Goal: Transaction & Acquisition: Purchase product/service

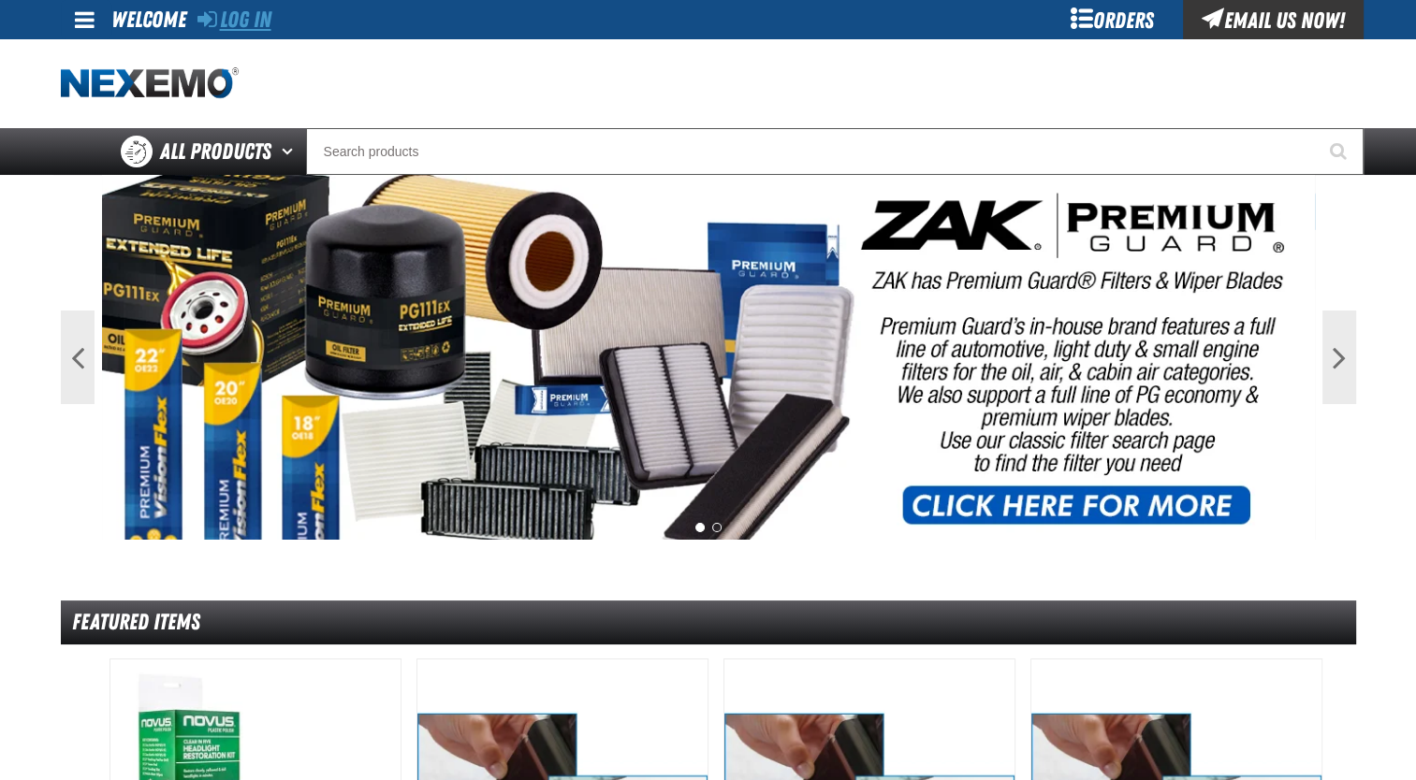
click at [247, 29] on link "Log In" at bounding box center [234, 20] width 74 height 26
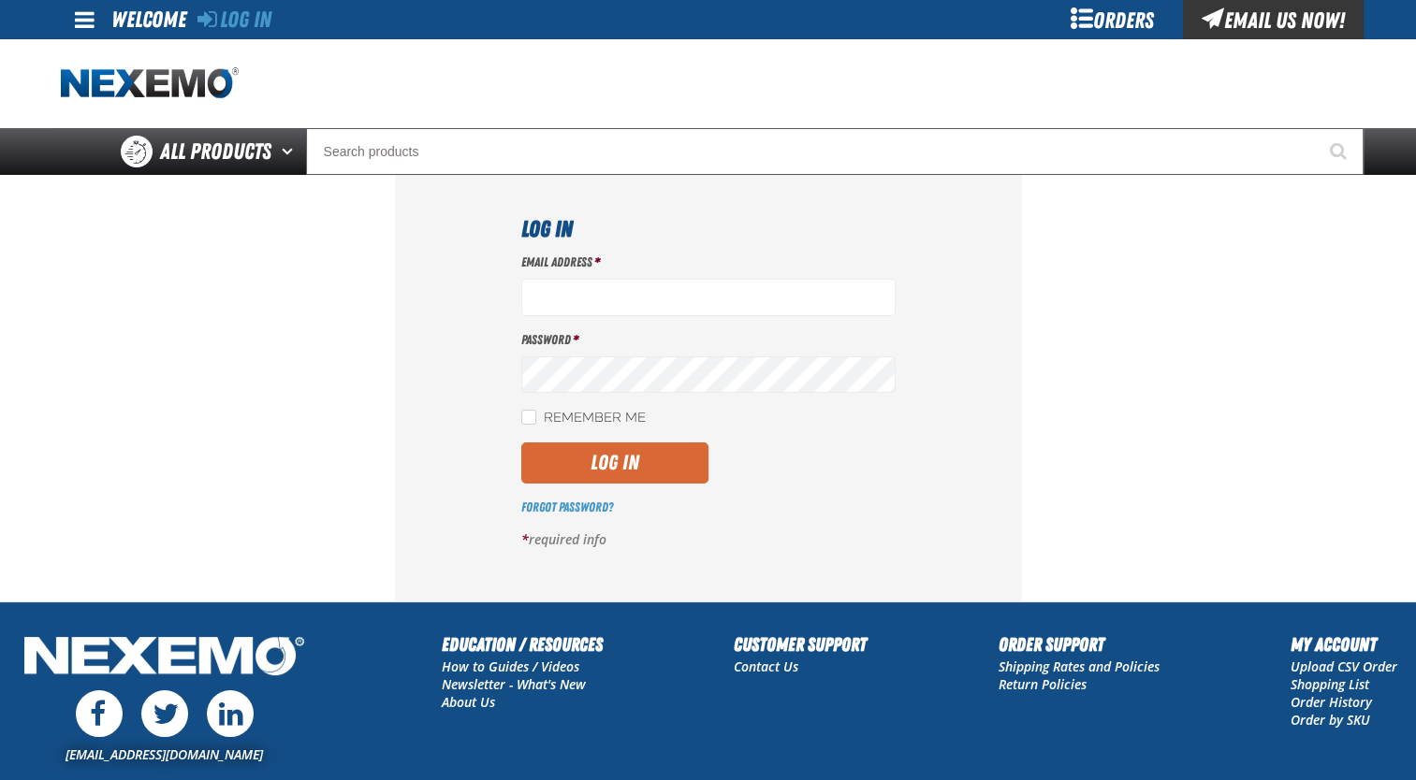
type input "jmolina@zakproducts.com"
click at [648, 477] on button "Log In" at bounding box center [614, 463] width 187 height 41
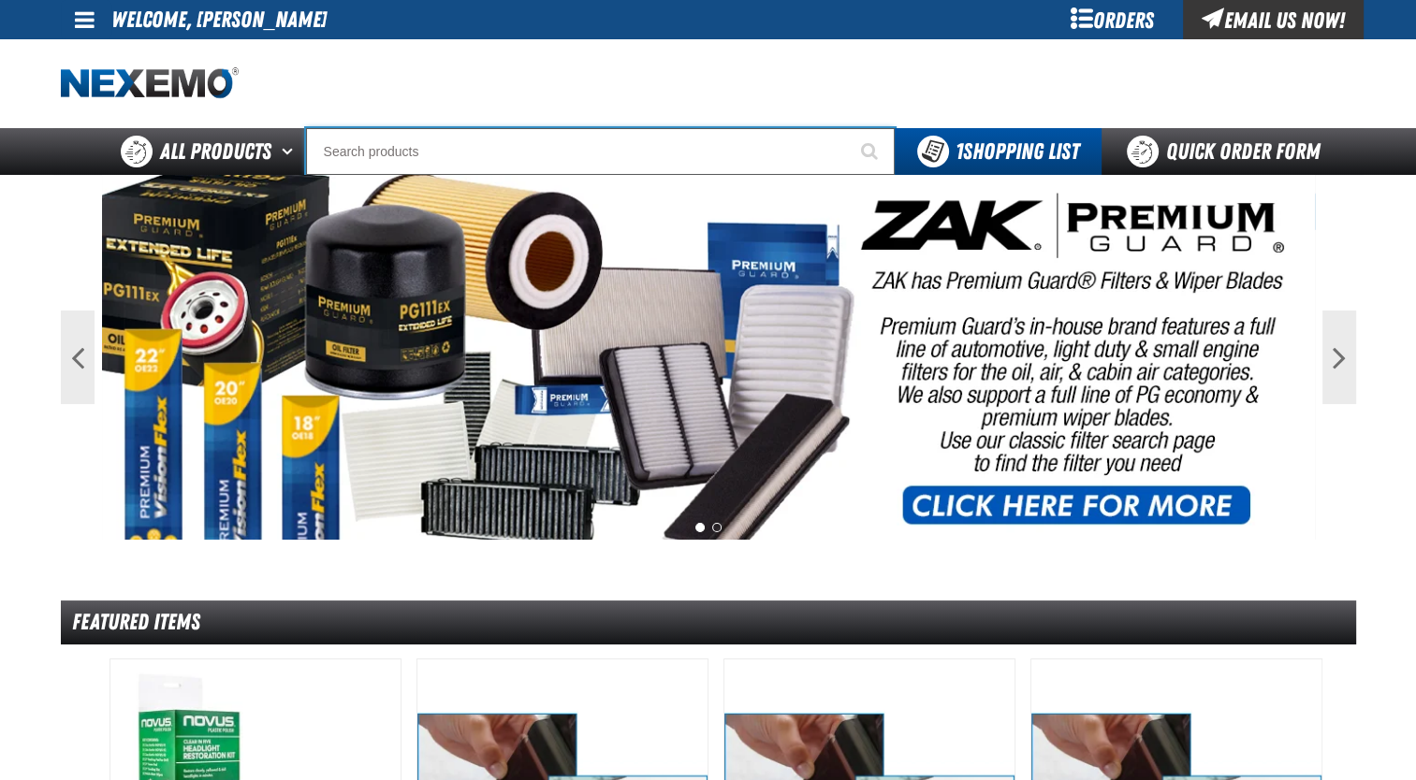
click at [545, 137] on input "Search" at bounding box center [600, 151] width 588 height 47
type input "c"
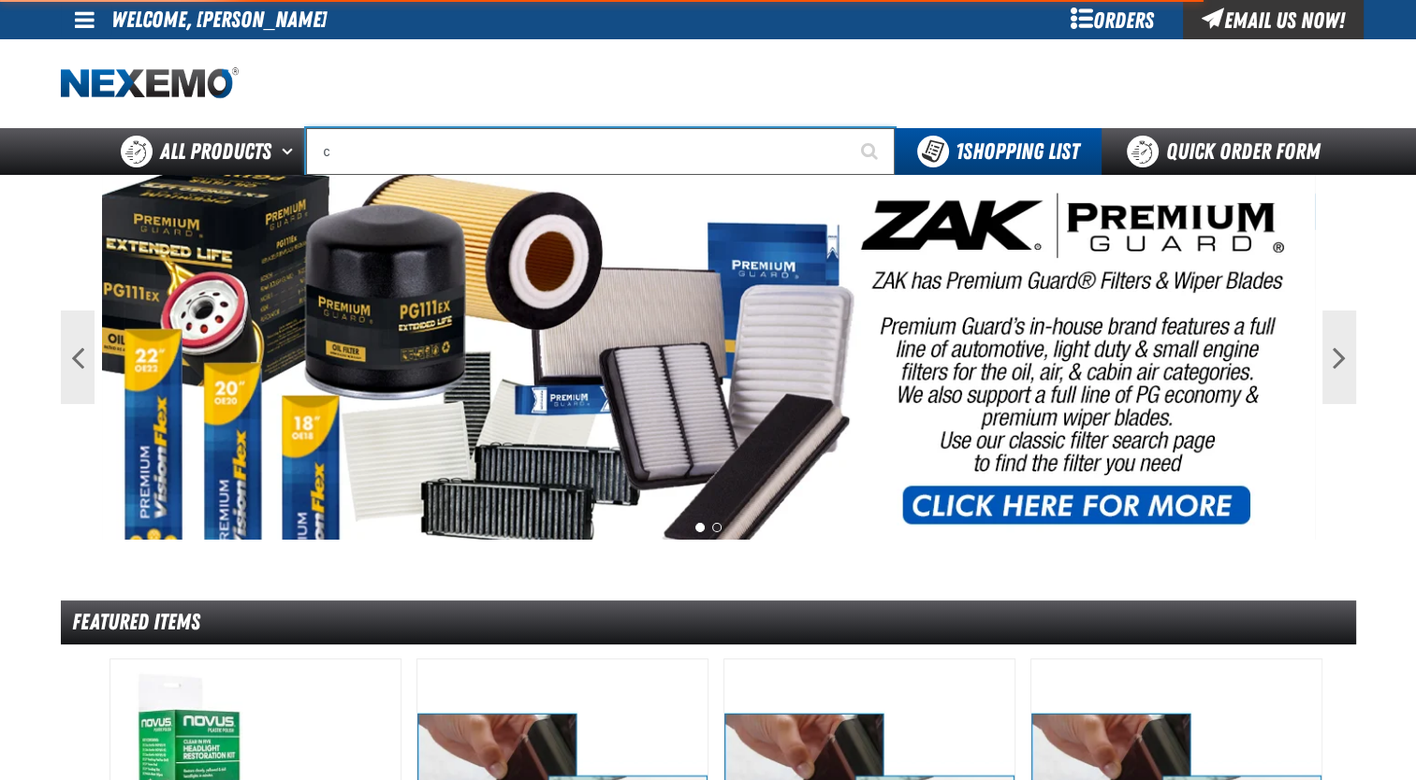
type input "c Alkaline Battery 1.5 Volt (12 per pack)"
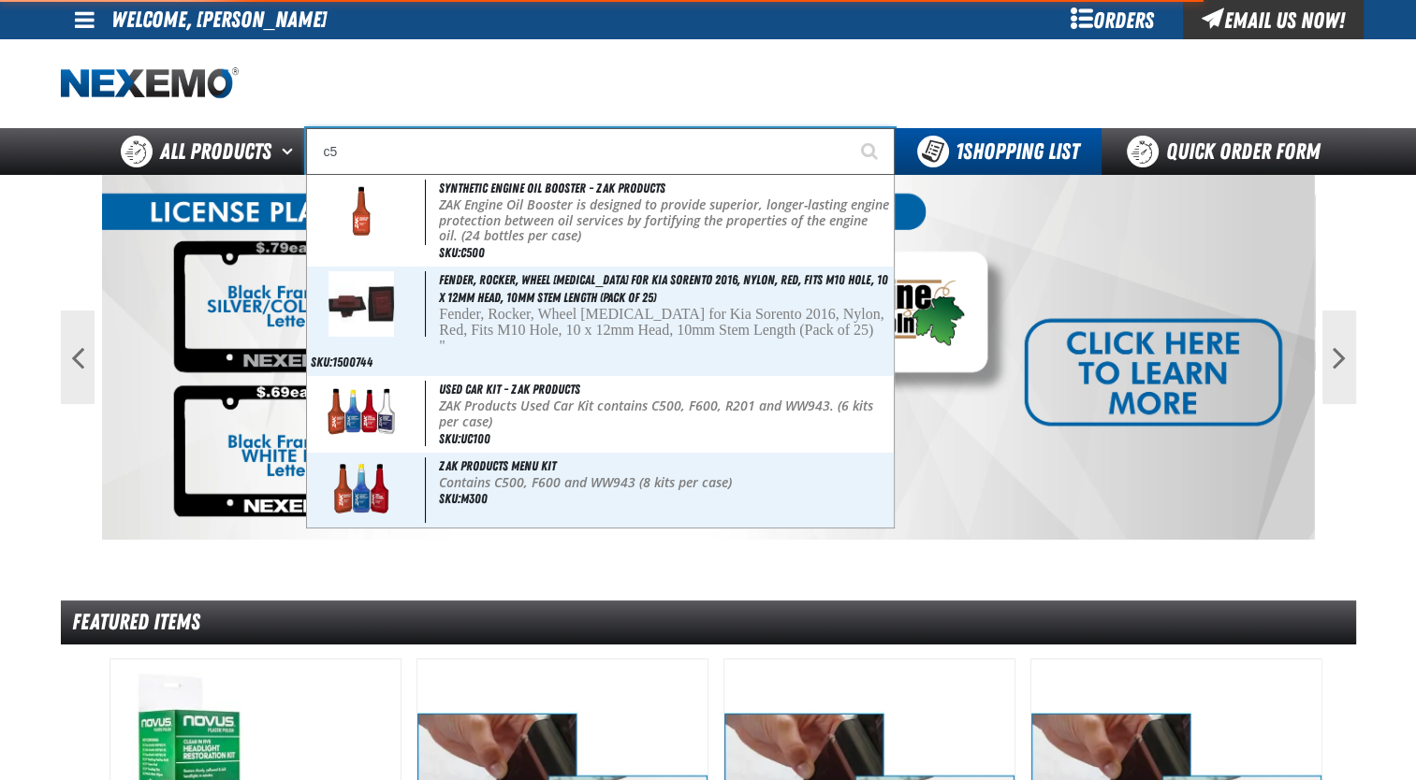
type input "c"
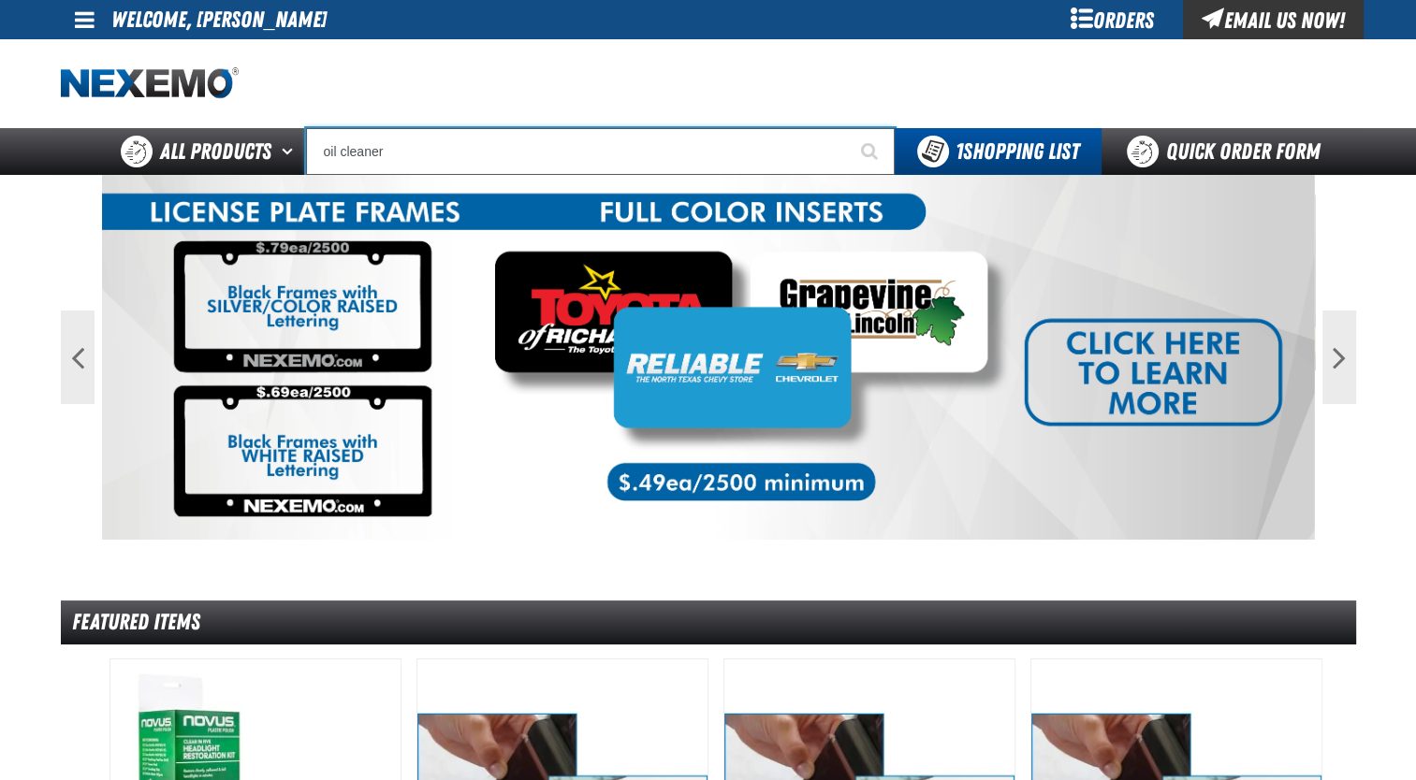
click at [488, 157] on input "oil cleaner" at bounding box center [600, 151] width 588 height 47
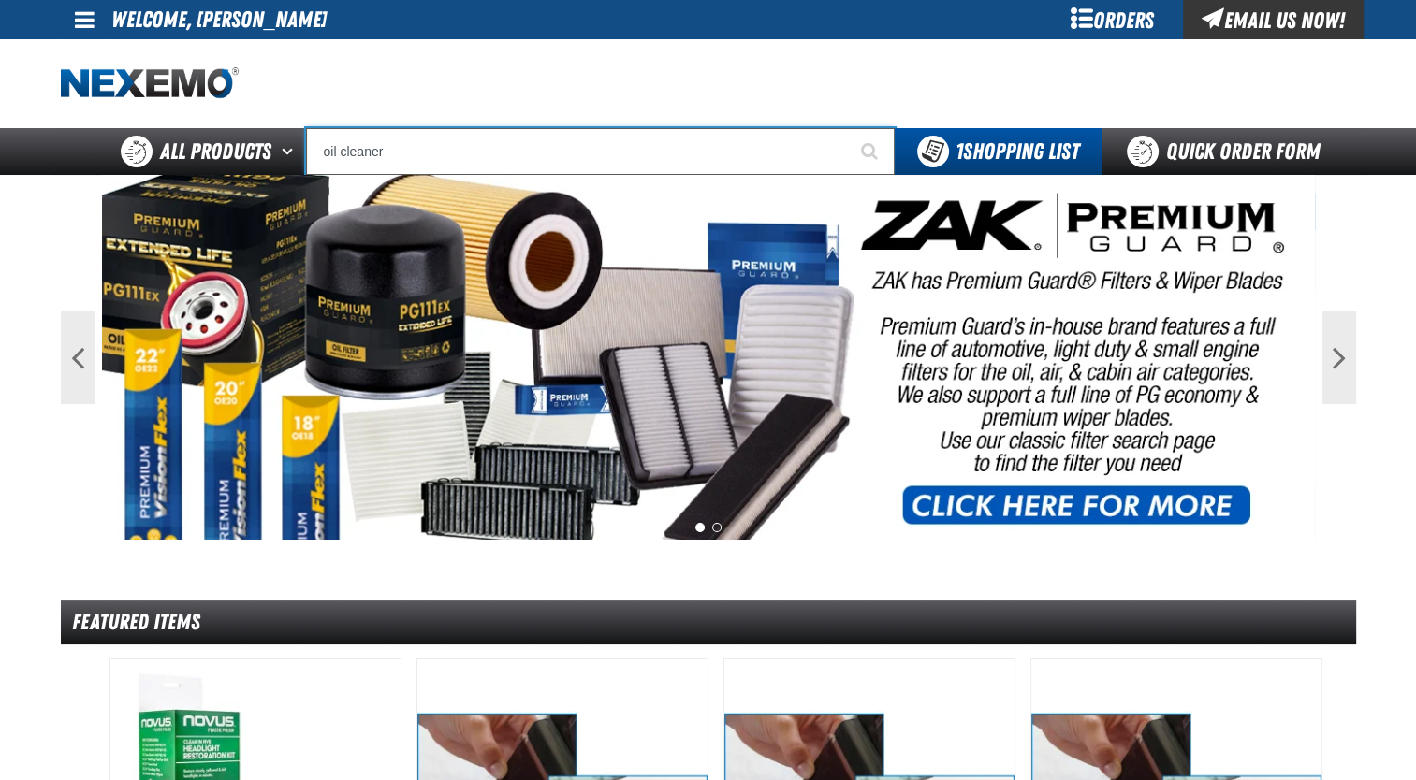
click at [446, 167] on input "oil cleaner" at bounding box center [600, 151] width 588 height 47
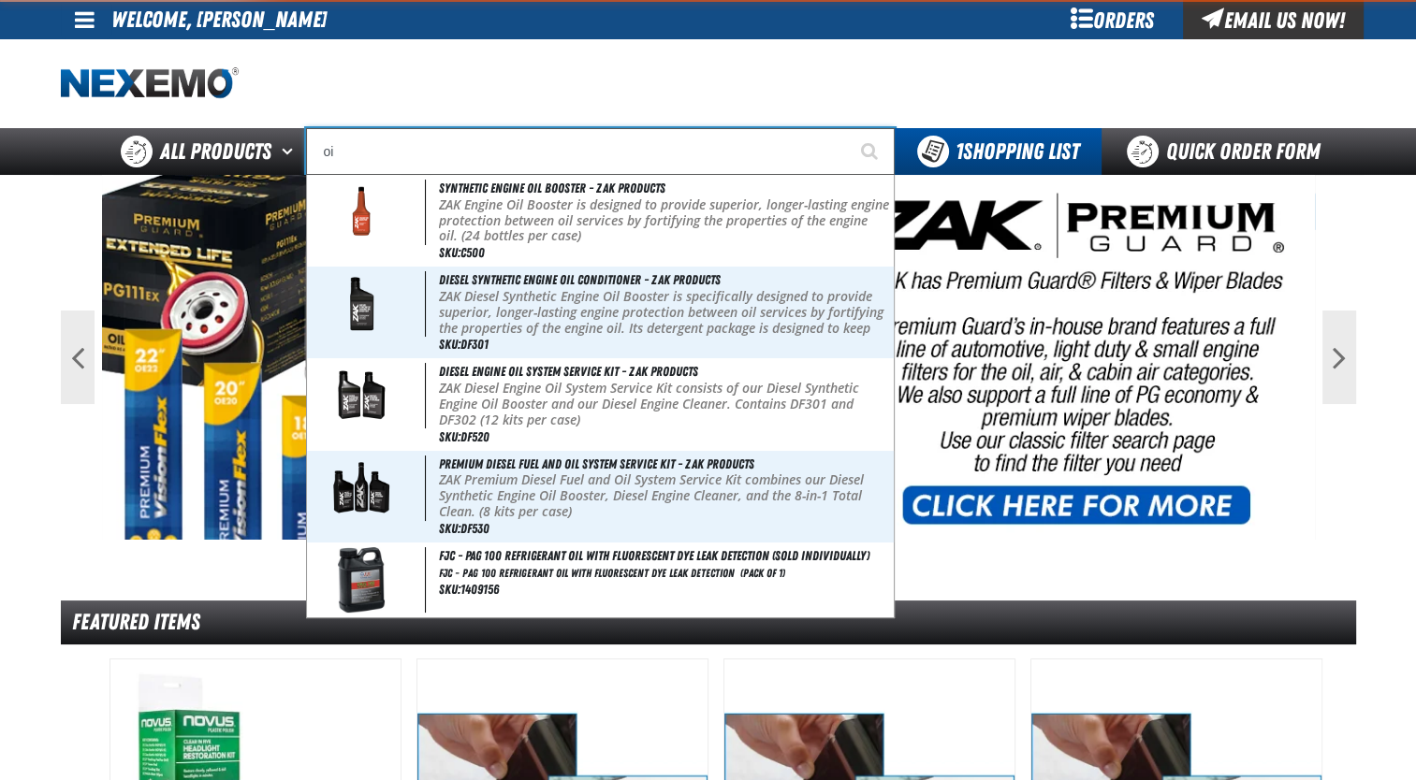
type input "o"
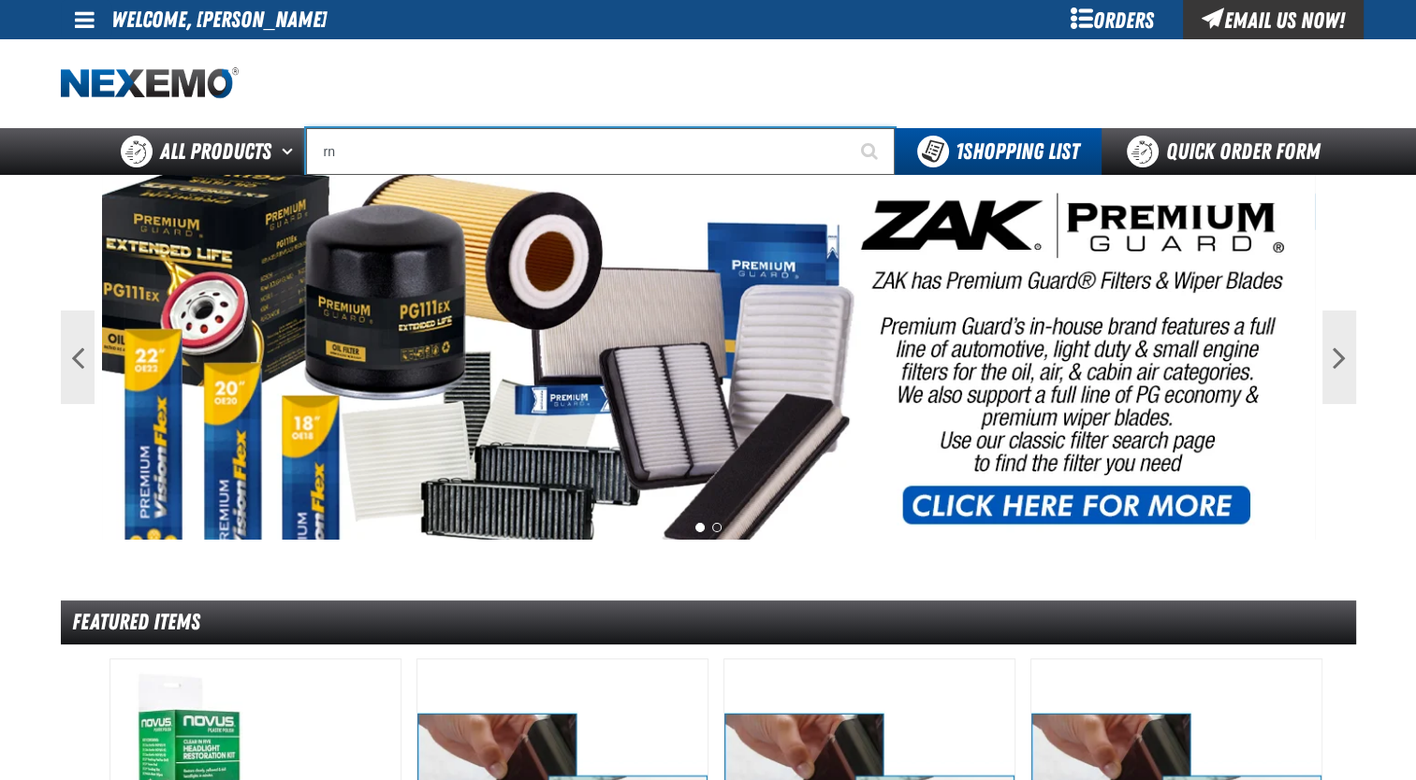
type input "r"
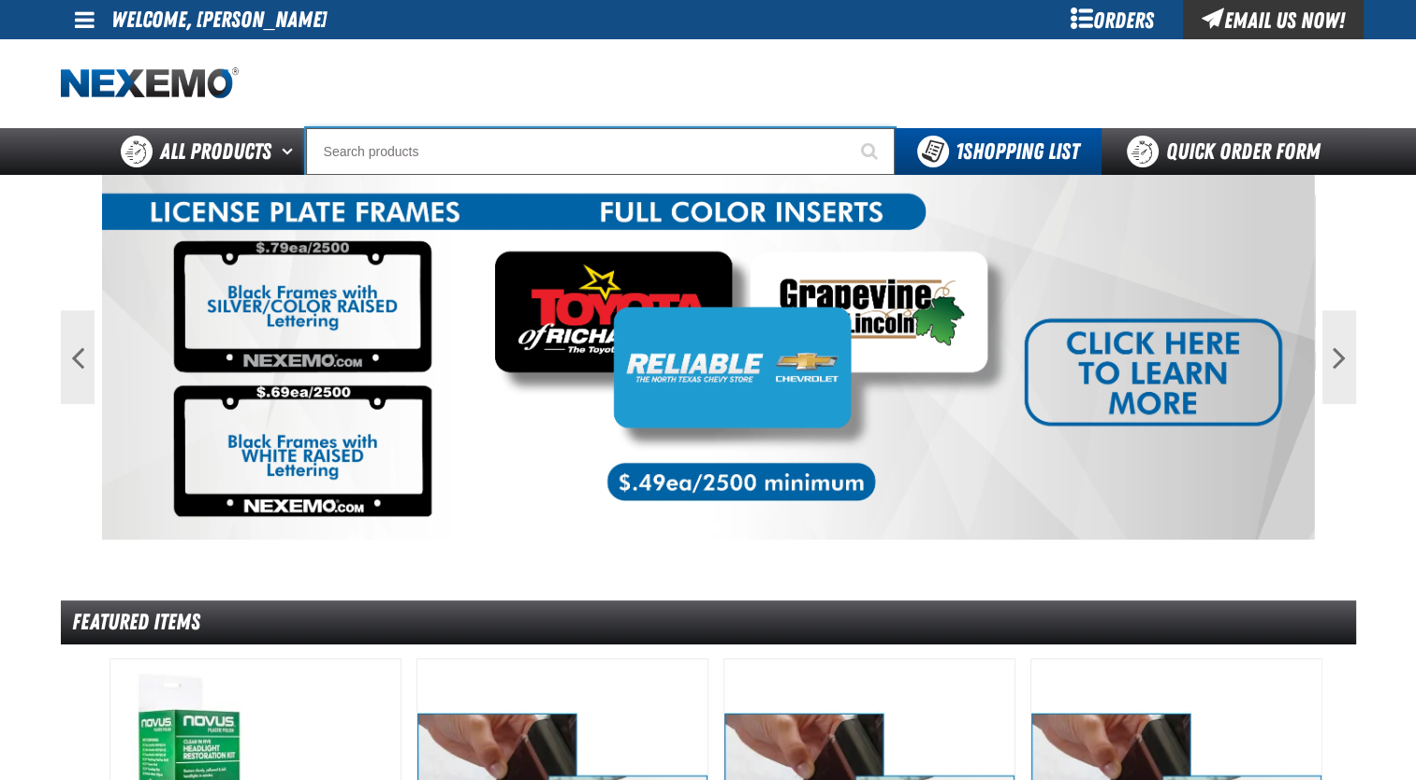
type input "e"
type input "eTEKT Low E Coating Detector - Single & Dual"
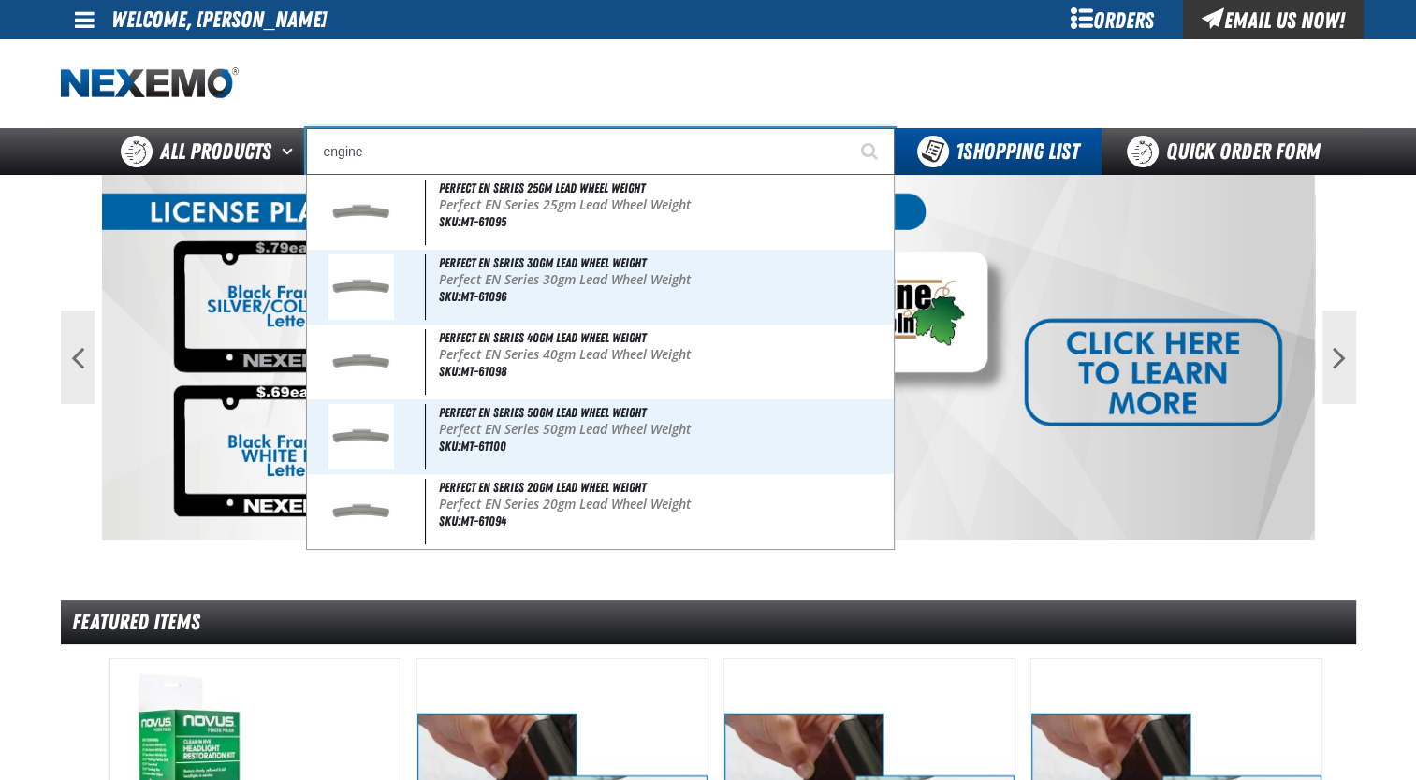
type input "engine"
type input "engine Oil Filter PG40084"
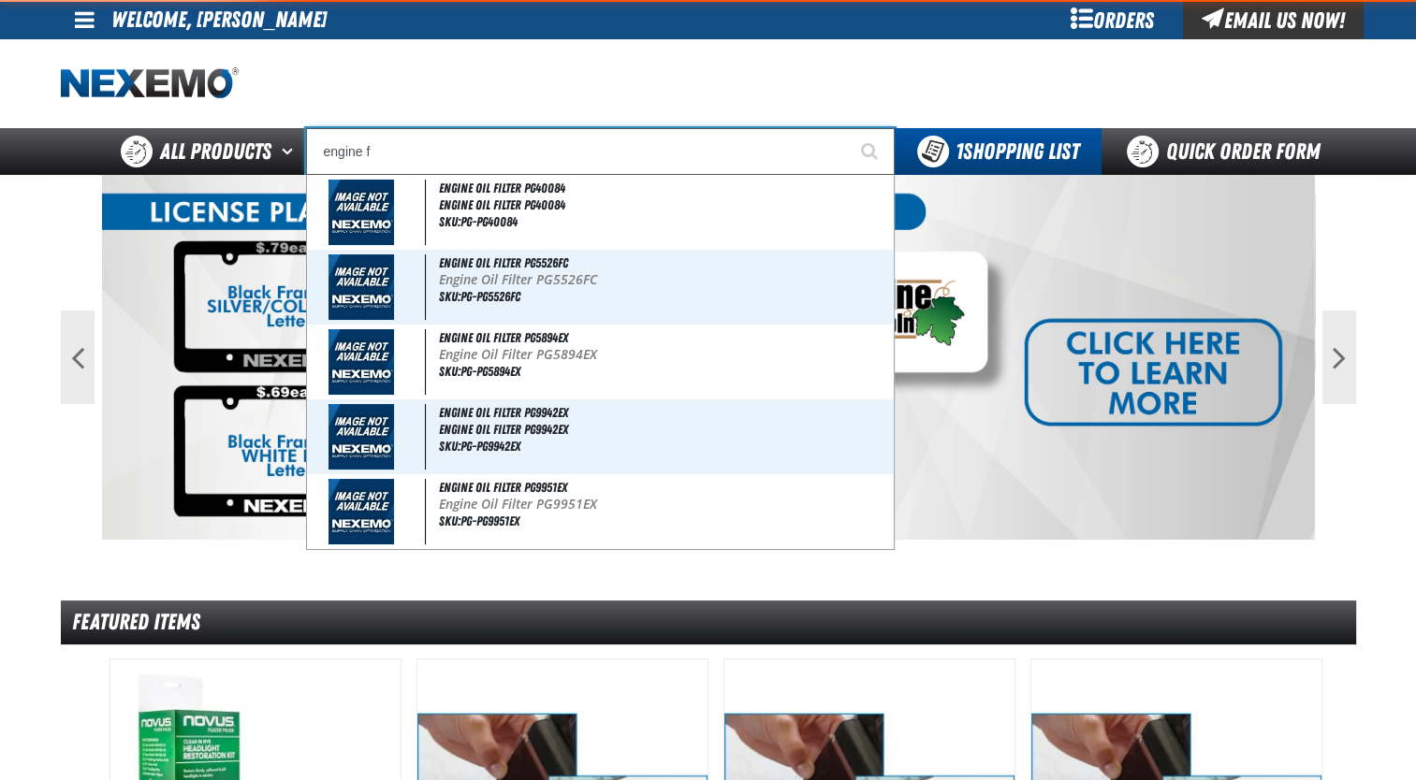
type input "engine fl"
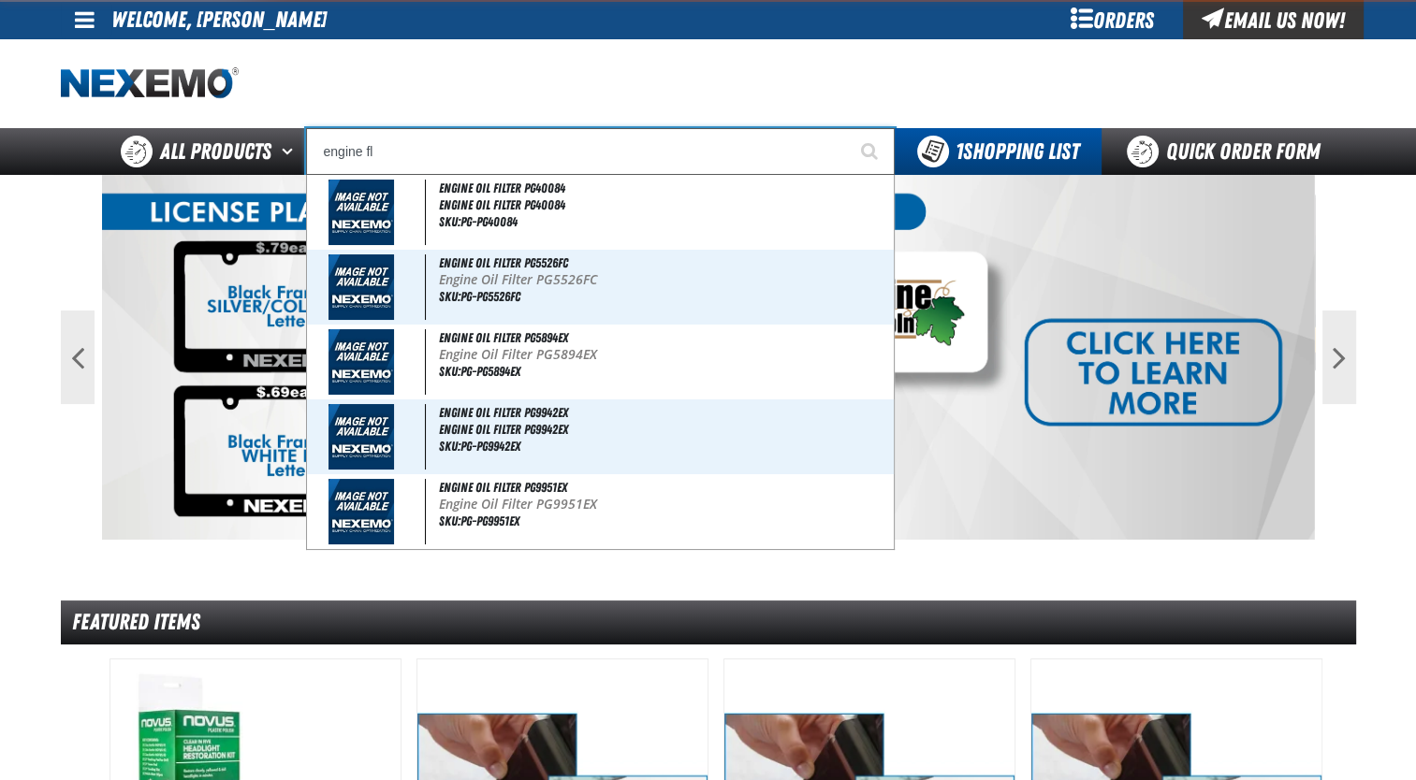
type input "engine flush Filter Kit"
type input "engine flush"
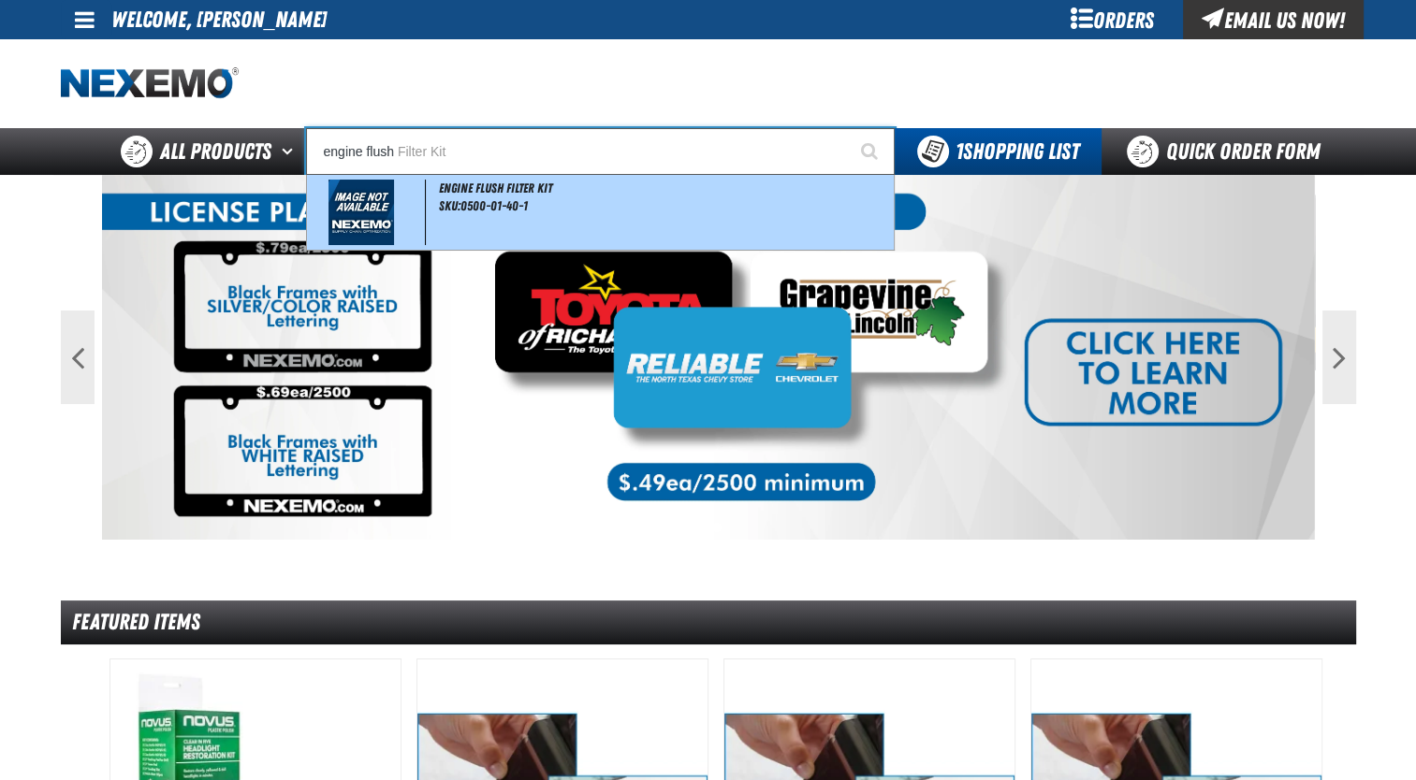
click at [463, 215] on div "Engine Flush Filter Kit SKU:0500-01-40-1" at bounding box center [600, 212] width 587 height 75
type input "Engine Flush Filter Kit"
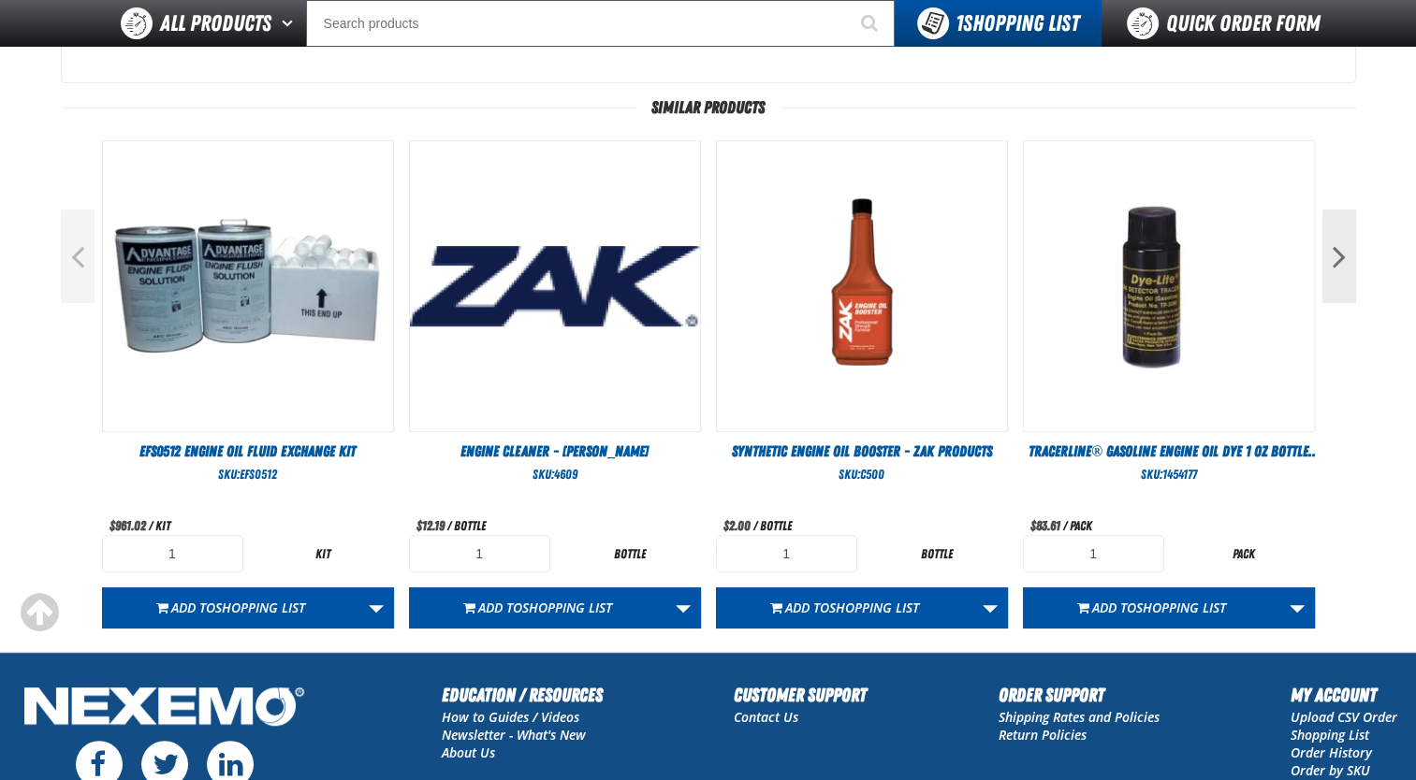
scroll to position [636, 0]
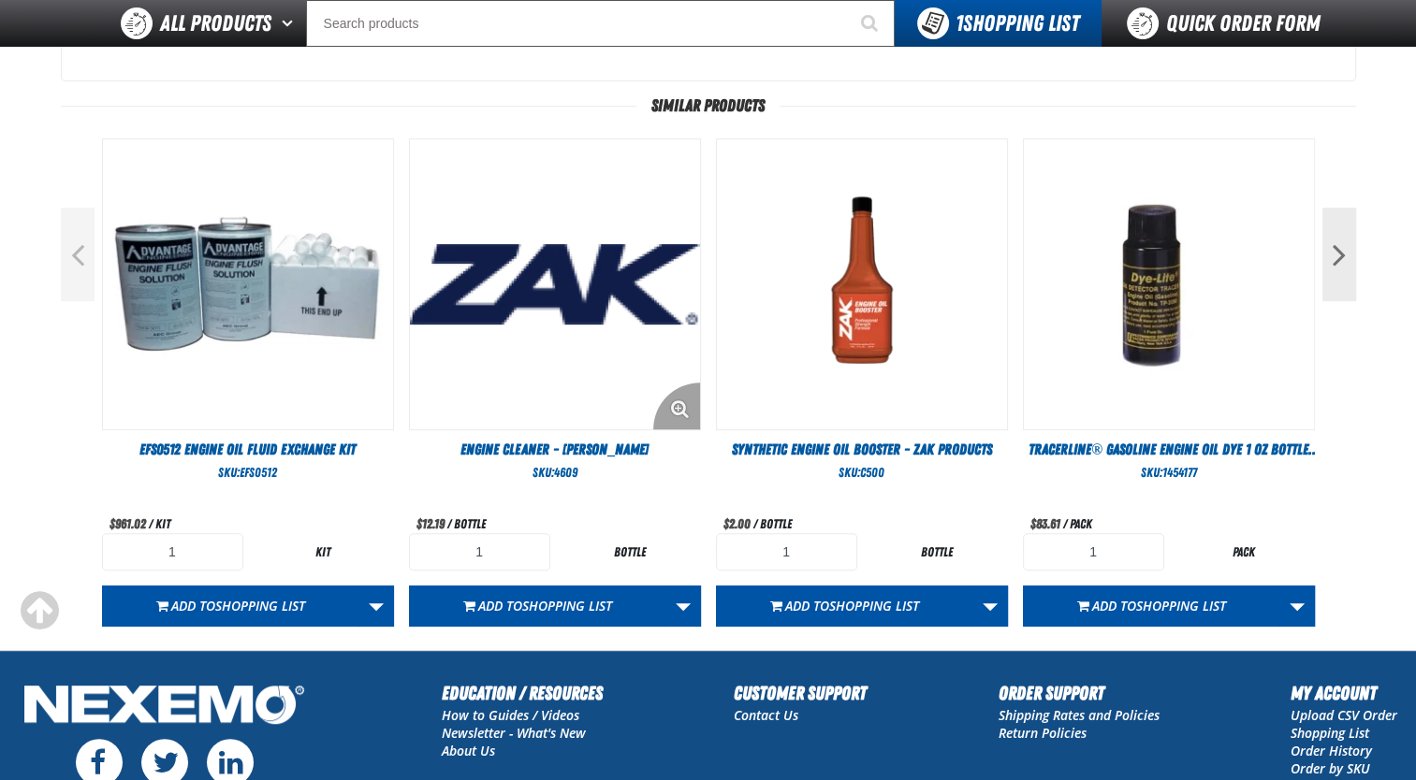
click at [611, 391] on img "View Details of the Engine Cleaner - Johnson's" at bounding box center [555, 284] width 290 height 290
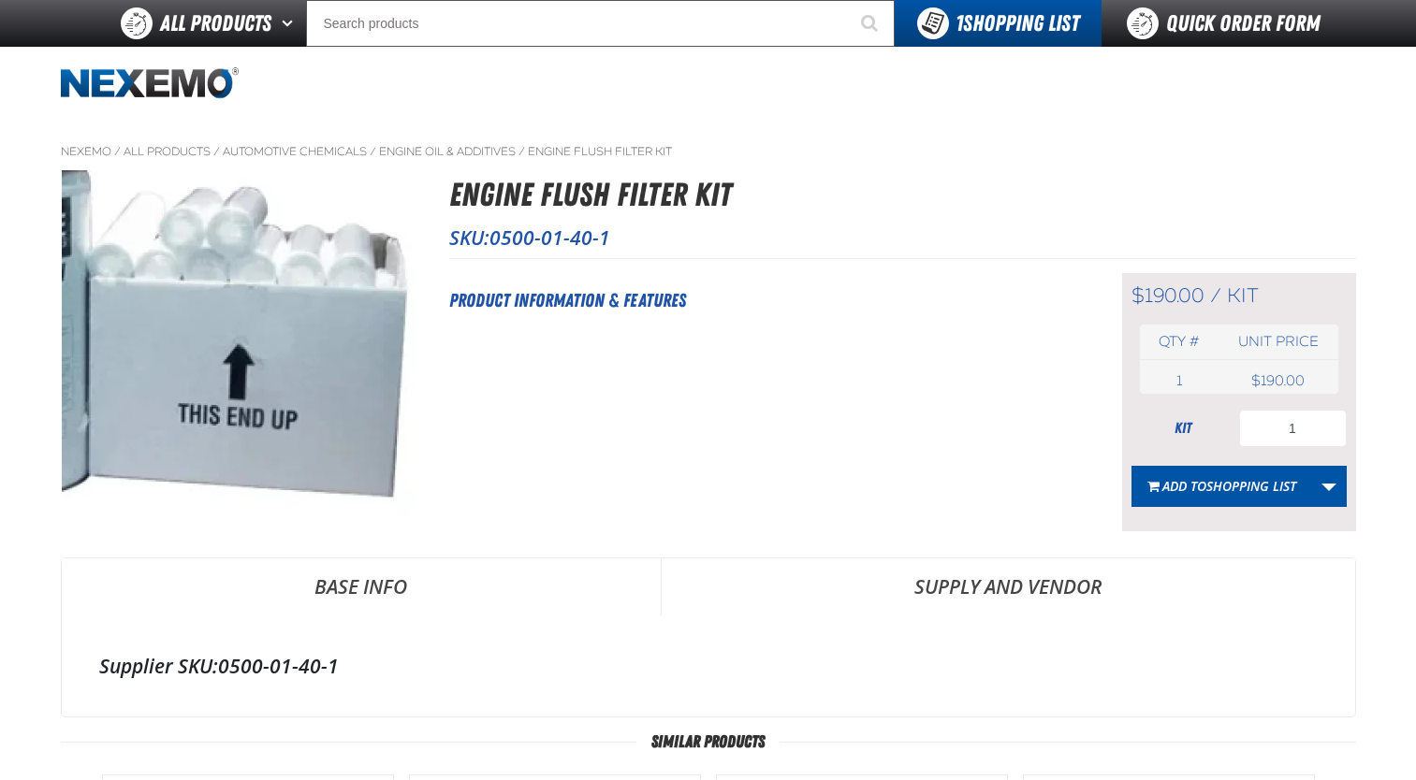
scroll to position [636, 0]
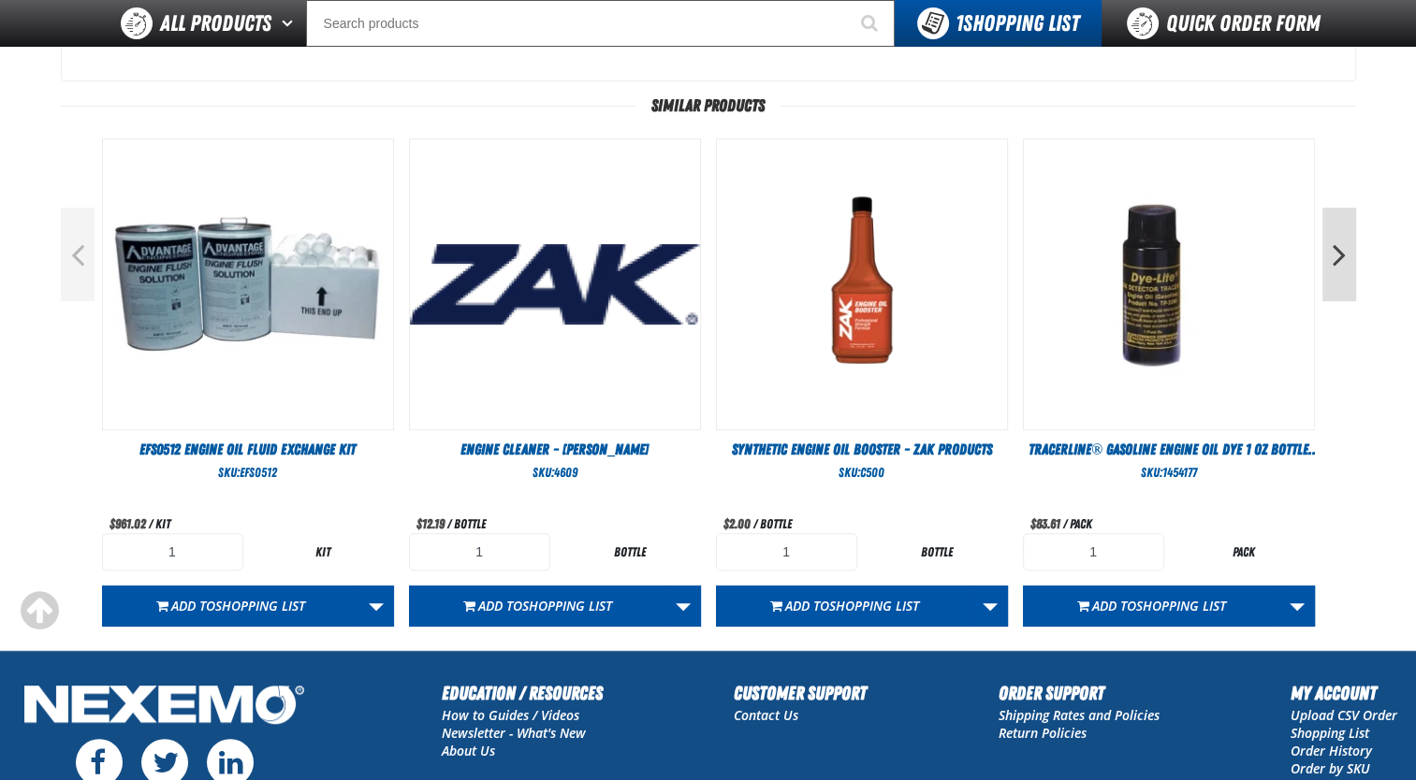
click at [1347, 268] on button "Next" at bounding box center [1339, 255] width 34 height 94
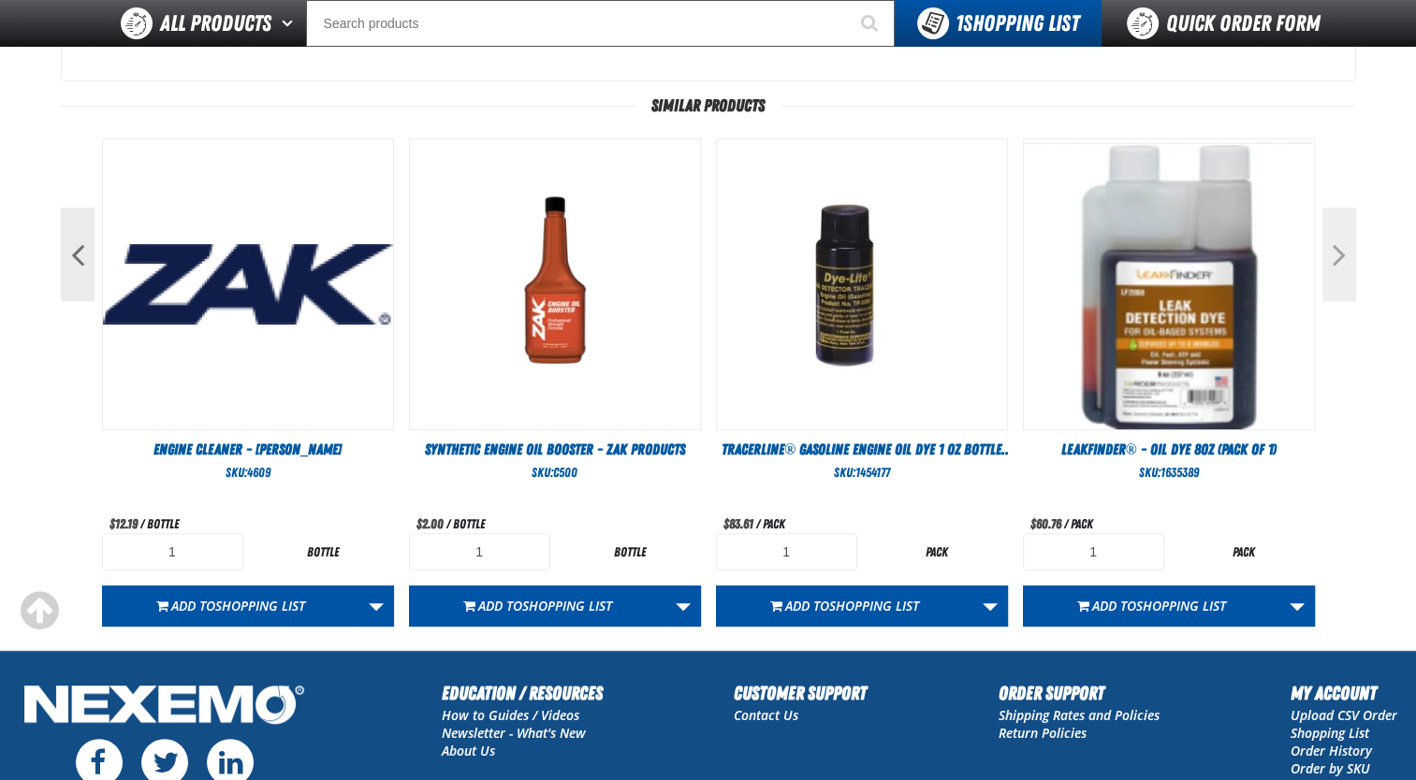
click at [1347, 268] on button "Next" at bounding box center [1339, 255] width 34 height 94
click at [1342, 247] on button "Next" at bounding box center [1339, 255] width 34 height 94
click at [77, 249] on button "Previous" at bounding box center [78, 255] width 34 height 94
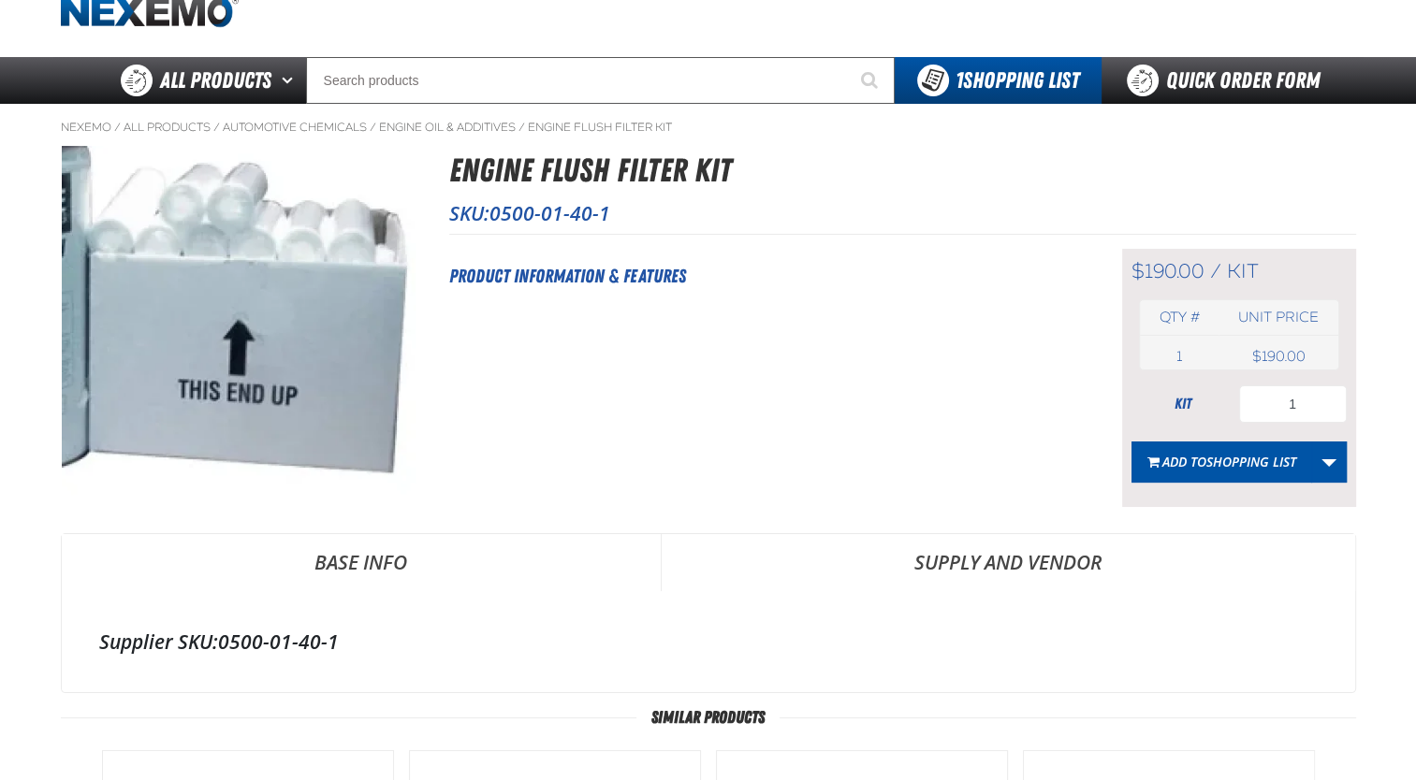
scroll to position [0, 0]
